Goal: Obtain resource: Obtain resource

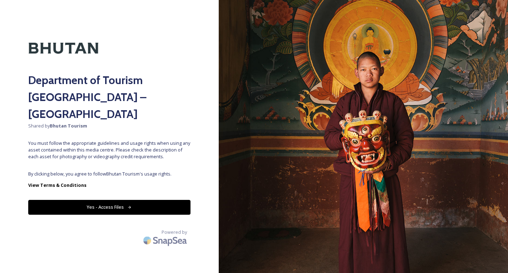
click at [114, 200] on button "Yes - Access Files" at bounding box center [109, 207] width 162 height 14
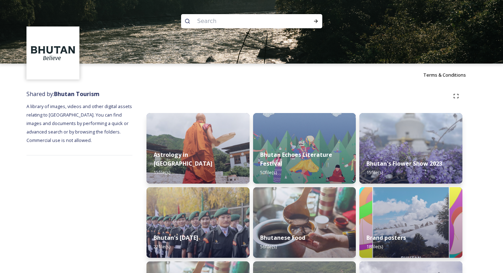
click at [229, 17] on input at bounding box center [242, 21] width 97 height 16
paste input "Tschogang Lhakhang"
type input "Tschogang Lhakhang"
click at [314, 20] on icon at bounding box center [316, 21] width 6 height 6
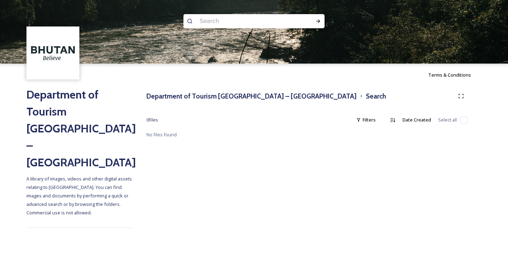
click at [214, 22] on input at bounding box center [244, 21] width 97 height 16
paste input "Buddha Dordenma"
type input "Buddha Dordenma"
click at [319, 20] on icon at bounding box center [318, 21] width 6 height 6
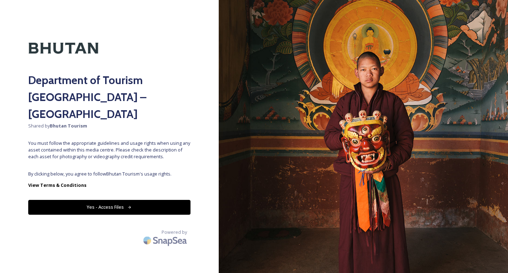
click at [129, 200] on button "Yes - Access Files" at bounding box center [109, 207] width 162 height 14
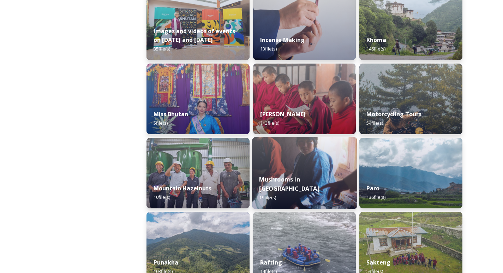
scroll to position [529, 0]
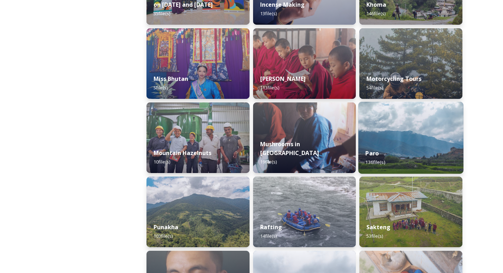
click at [417, 134] on img at bounding box center [410, 138] width 105 height 72
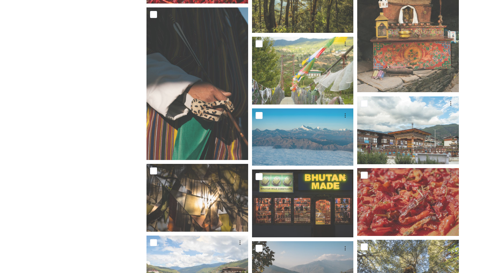
scroll to position [2892, 0]
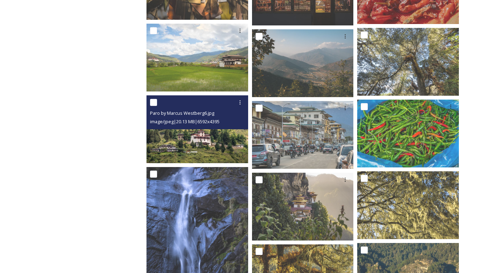
click at [203, 133] on img at bounding box center [197, 129] width 102 height 68
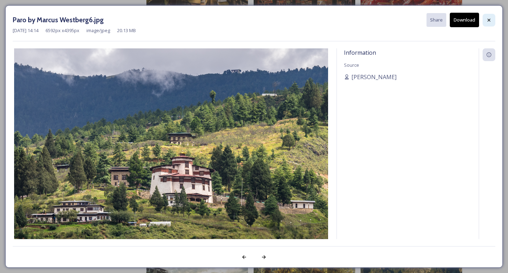
click at [488, 18] on icon at bounding box center [489, 20] width 6 height 6
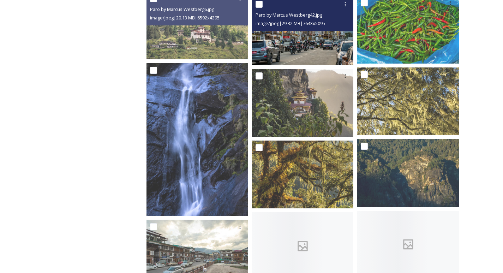
scroll to position [2997, 0]
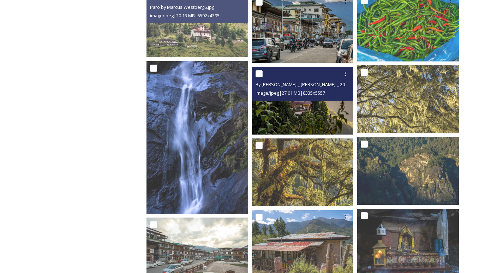
click at [305, 104] on img at bounding box center [303, 101] width 102 height 68
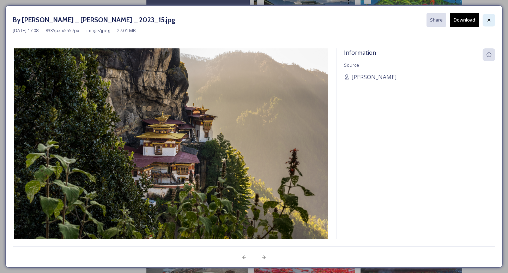
click at [490, 22] on icon at bounding box center [489, 20] width 6 height 6
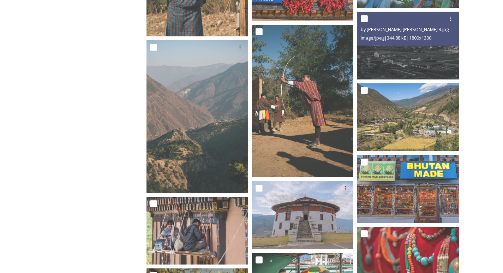
scroll to position [1625, 0]
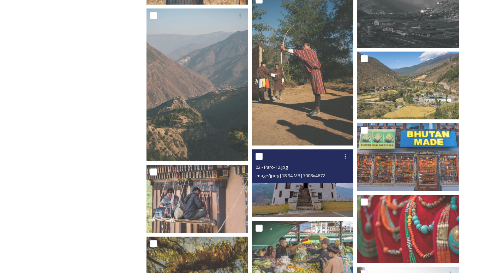
click at [318, 193] on img at bounding box center [303, 183] width 102 height 68
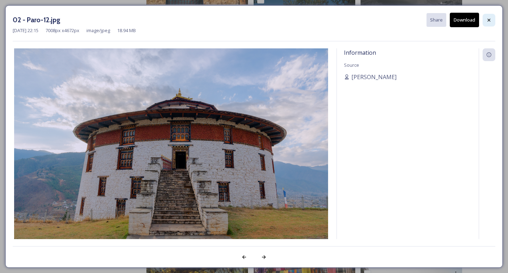
click at [492, 24] on div at bounding box center [488, 20] width 13 height 13
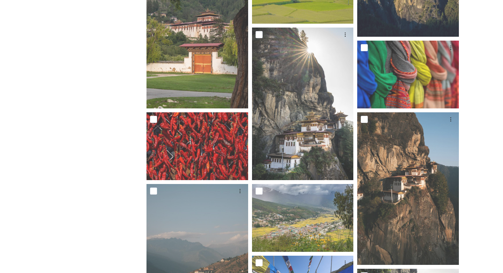
scroll to position [0, 0]
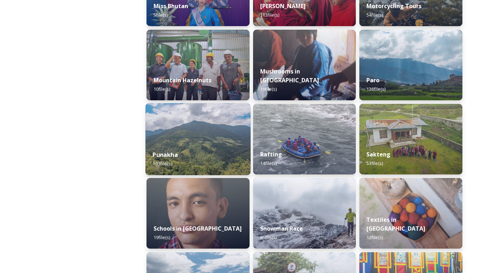
scroll to position [599, 0]
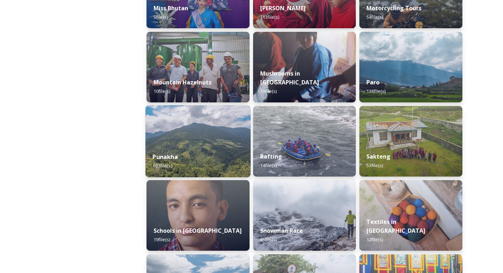
click at [211, 158] on div "Punakha 103 file(s)" at bounding box center [197, 161] width 105 height 32
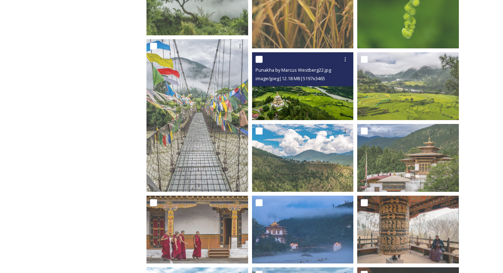
scroll to position [388, 0]
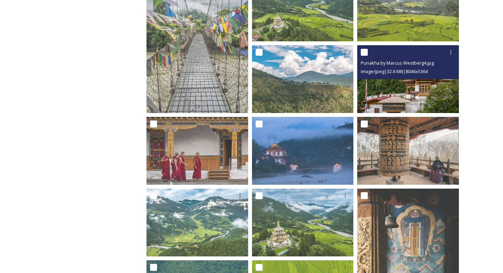
click at [414, 81] on img at bounding box center [408, 79] width 102 height 68
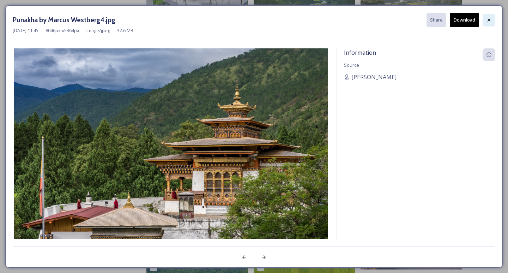
click at [487, 20] on icon at bounding box center [489, 20] width 6 height 6
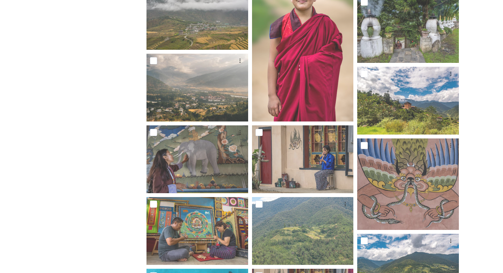
scroll to position [1934, 0]
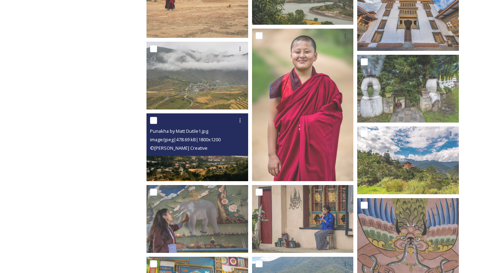
click at [208, 157] on img at bounding box center [197, 147] width 102 height 68
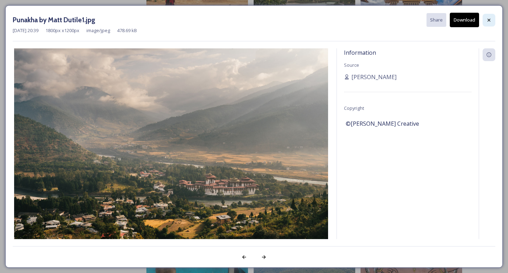
click at [486, 21] on icon at bounding box center [489, 20] width 6 height 6
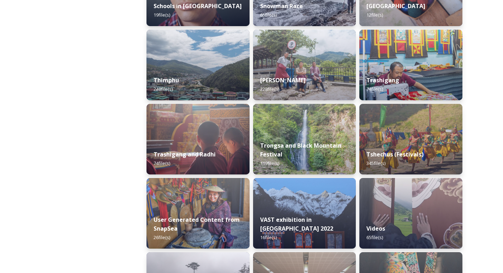
scroll to position [789, 0]
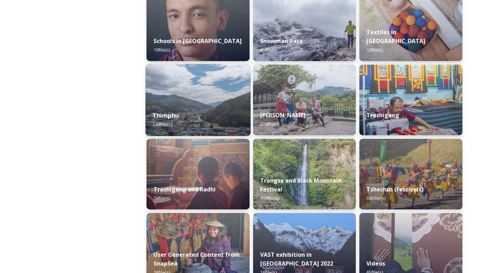
click at [201, 102] on img at bounding box center [197, 100] width 105 height 72
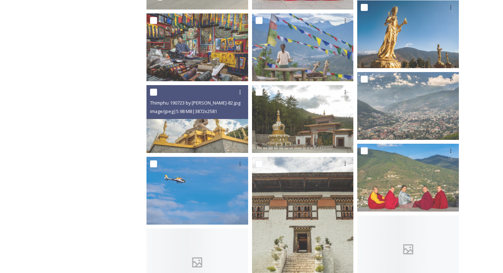
scroll to position [353, 0]
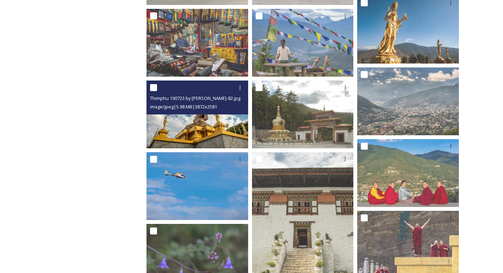
click at [208, 126] on img at bounding box center [197, 114] width 102 height 68
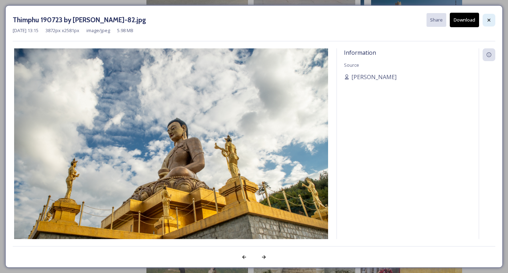
click at [488, 19] on icon at bounding box center [489, 20] width 6 height 6
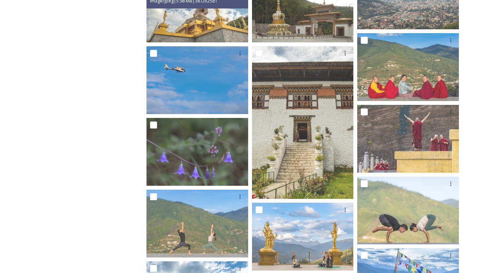
scroll to position [564, 0]
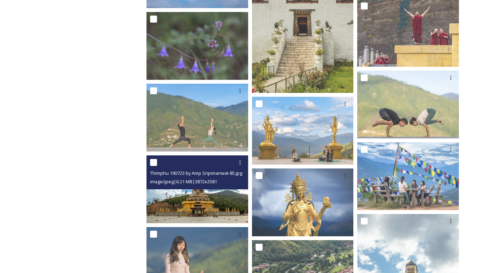
click at [210, 187] on div "Thimphu 190723 by Amp Sripimanwat-85.jpg image/jpeg | 6.21 MB | 3872 x 2581" at bounding box center [197, 172] width 102 height 34
click at [210, 193] on img at bounding box center [197, 189] width 102 height 68
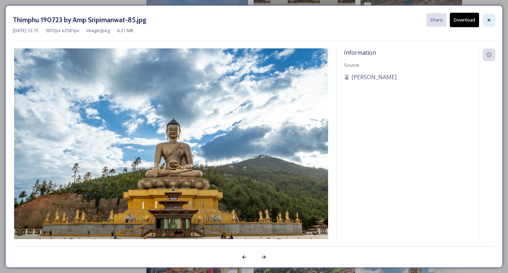
click at [486, 18] on div at bounding box center [488, 20] width 13 height 13
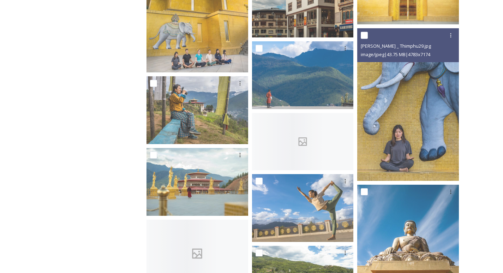
scroll to position [1516, 0]
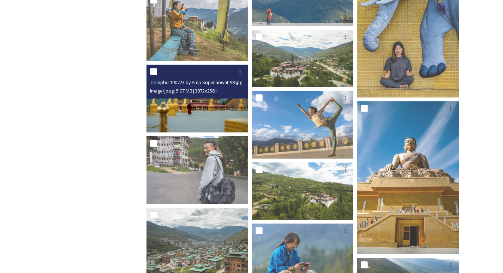
click at [208, 105] on img at bounding box center [197, 99] width 102 height 68
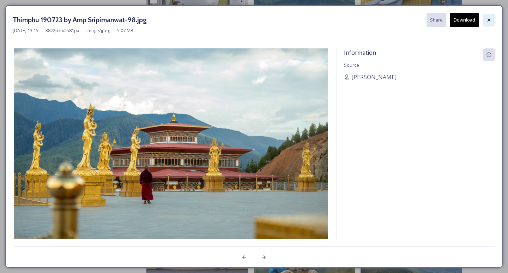
click at [490, 21] on icon at bounding box center [488, 19] width 3 height 3
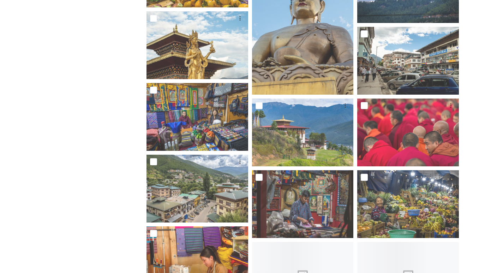
scroll to position [2469, 0]
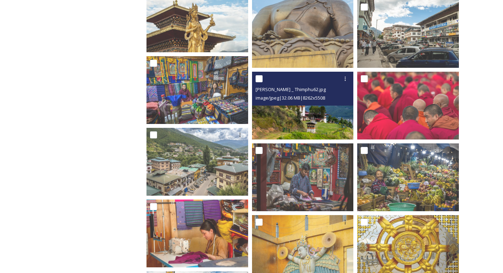
click at [297, 121] on img at bounding box center [303, 106] width 102 height 68
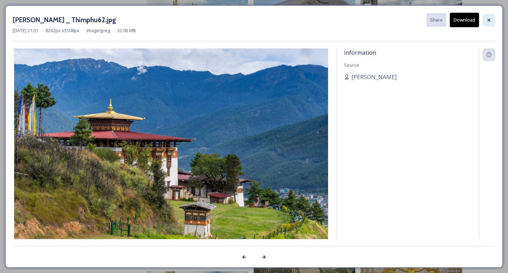
click at [488, 24] on div at bounding box center [488, 20] width 13 height 13
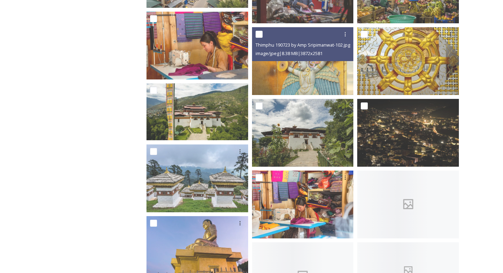
scroll to position [2751, 0]
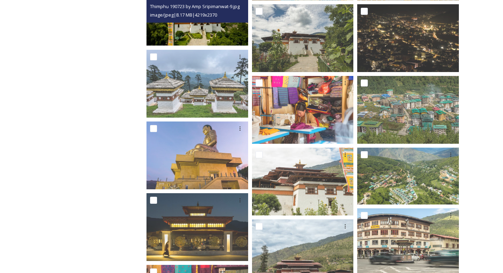
click at [202, 30] on img at bounding box center [197, 17] width 102 height 57
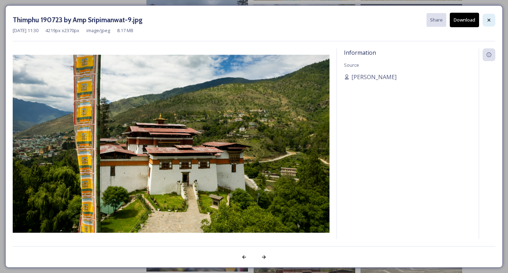
click at [491, 17] on div at bounding box center [488, 20] width 13 height 13
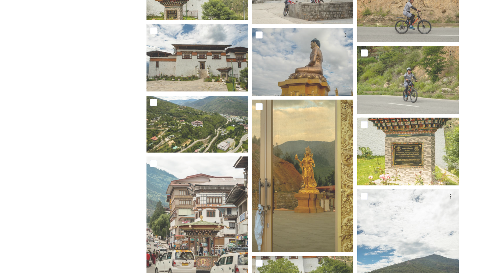
scroll to position [5994, 0]
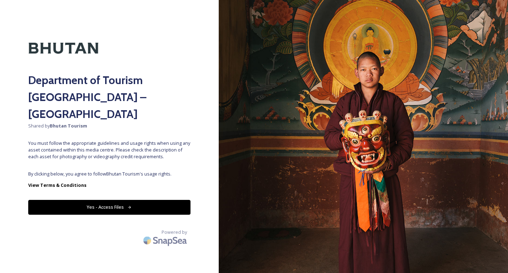
click at [130, 206] on icon at bounding box center [129, 207] width 3 height 3
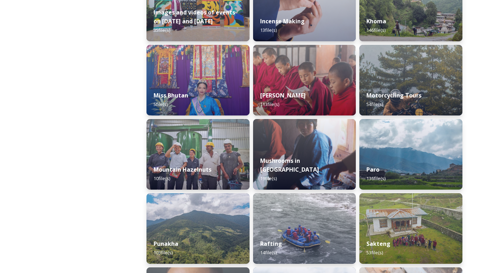
scroll to position [507, 0]
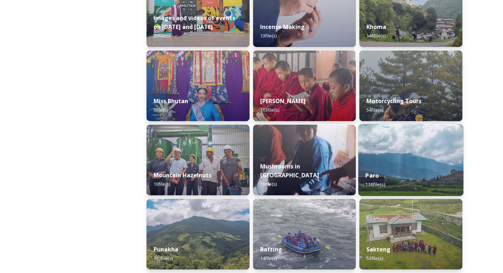
click at [402, 147] on img at bounding box center [410, 160] width 105 height 72
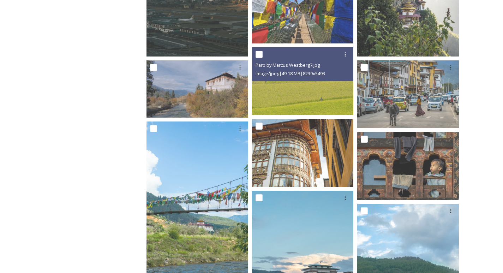
scroll to position [458, 0]
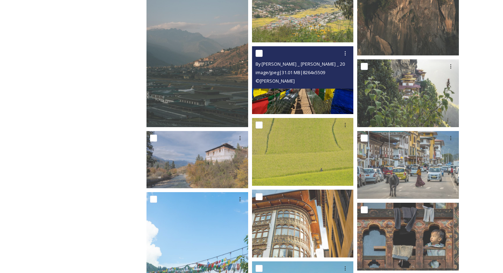
click at [316, 78] on div "© [PERSON_NAME]" at bounding box center [303, 81] width 96 height 8
click at [313, 97] on img at bounding box center [303, 80] width 102 height 68
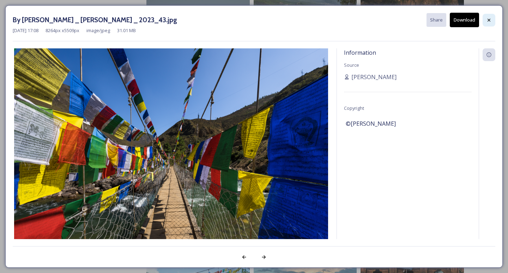
click at [492, 22] on div at bounding box center [488, 20] width 13 height 13
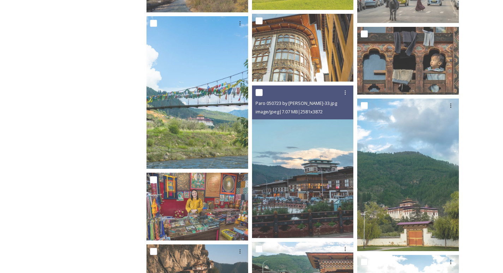
scroll to position [635, 0]
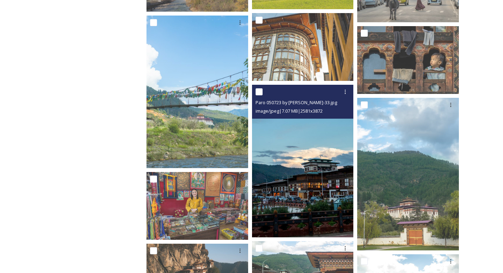
click at [331, 173] on img at bounding box center [303, 161] width 102 height 152
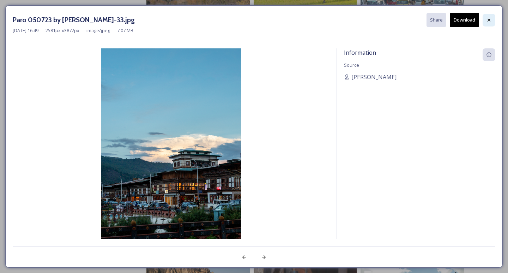
click at [490, 19] on icon at bounding box center [488, 19] width 3 height 3
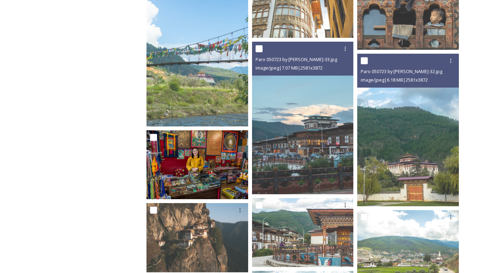
scroll to position [741, 0]
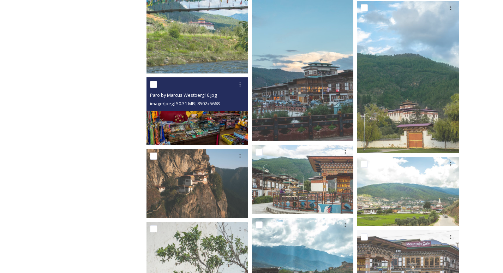
click at [160, 93] on span "Paro by Marcus Westberg16.jpg" at bounding box center [183, 95] width 67 height 6
click at [181, 114] on img at bounding box center [197, 111] width 102 height 68
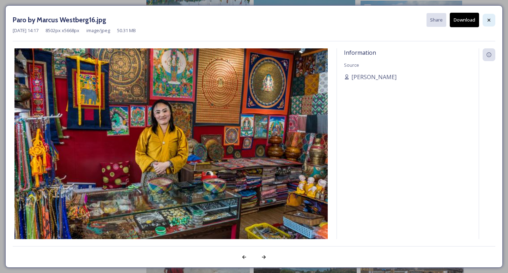
click at [489, 21] on icon at bounding box center [489, 20] width 6 height 6
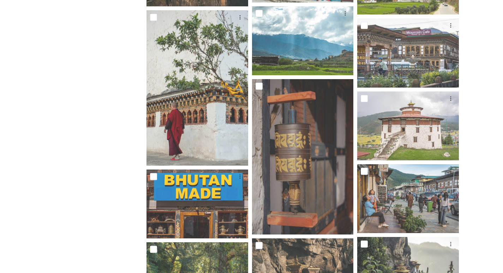
scroll to position [952, 0]
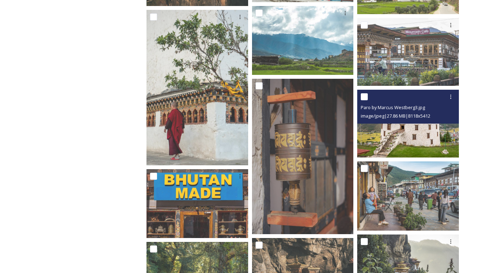
click at [407, 135] on img at bounding box center [408, 124] width 102 height 68
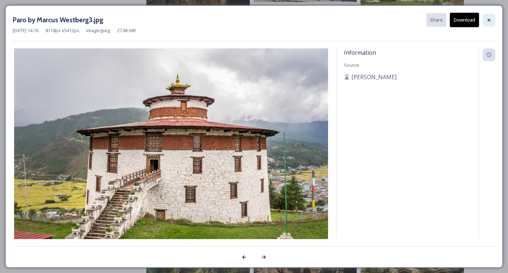
click at [492, 20] on div at bounding box center [488, 20] width 13 height 13
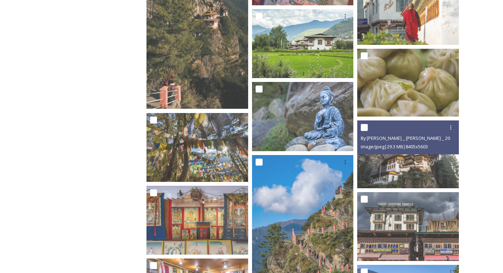
scroll to position [2081, 0]
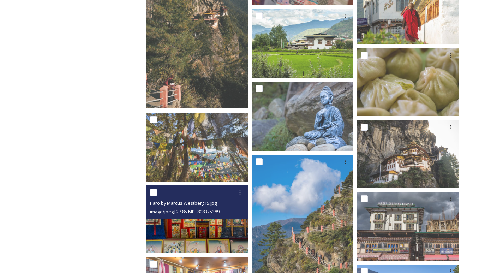
click at [205, 230] on img at bounding box center [197, 219] width 102 height 68
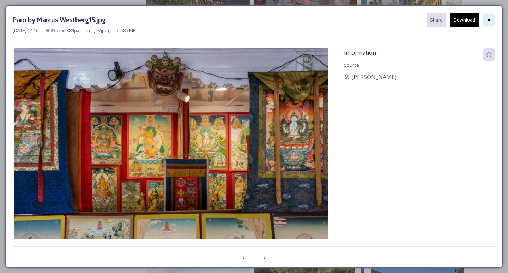
click at [491, 22] on icon at bounding box center [489, 20] width 6 height 6
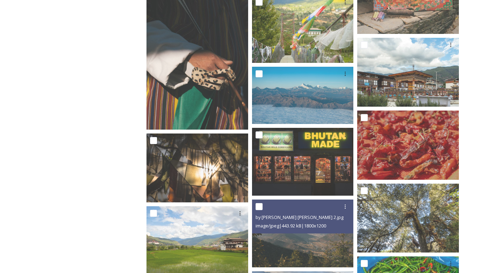
scroll to position [2751, 0]
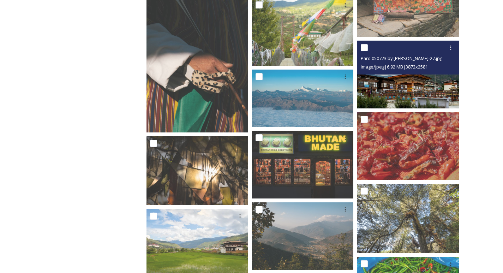
click at [403, 88] on img at bounding box center [408, 75] width 102 height 68
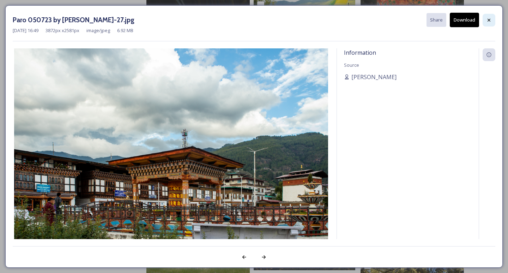
click at [489, 20] on icon at bounding box center [488, 19] width 3 height 3
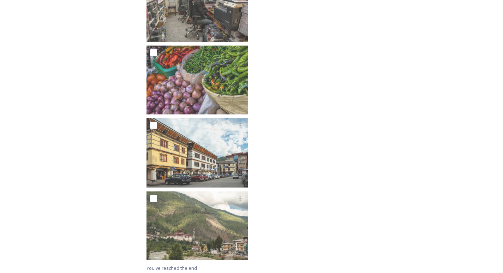
scroll to position [4412, 0]
